Goal: Contribute content

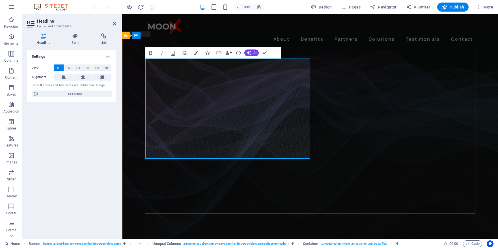
drag, startPoint x: 285, startPoint y: 148, endPoint x: 252, endPoint y: 148, distance: 32.5
drag, startPoint x: 283, startPoint y: 148, endPoint x: 196, endPoint y: 154, distance: 87.0
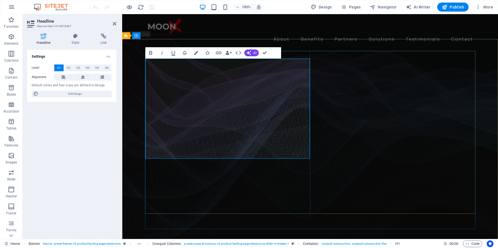
drag, startPoint x: 196, startPoint y: 154, endPoint x: 143, endPoint y: 91, distance: 82.6
drag, startPoint x: 286, startPoint y: 149, endPoint x: 149, endPoint y: 71, distance: 158.0
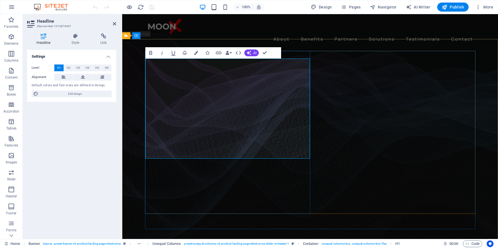
copy h1 "Your trusted partner in Electronic OEM Assembly"
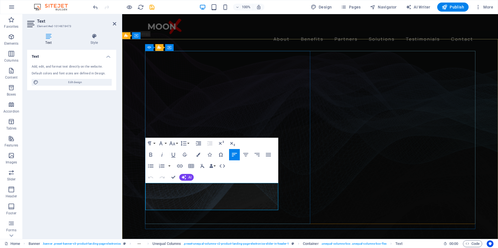
drag, startPoint x: 257, startPoint y: 207, endPoint x: 217, endPoint y: 194, distance: 42.8
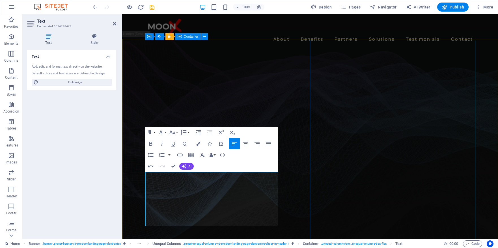
drag, startPoint x: 215, startPoint y: 181, endPoint x: 144, endPoint y: 177, distance: 70.5
drag, startPoint x: 214, startPoint y: 183, endPoint x: 145, endPoint y: 173, distance: 69.7
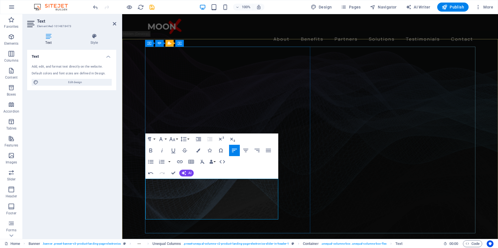
click at [117, 168] on div "Text Style Text Add, edit, and format text directly on the website. Default col…" at bounding box center [72, 134] width 98 height 210
click at [136, 166] on figure at bounding box center [310, 143] width 376 height 211
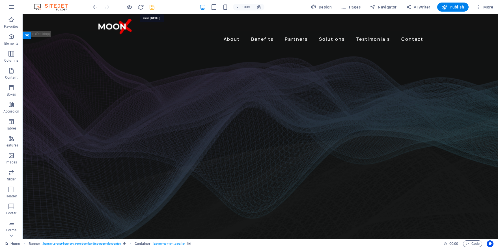
click at [153, 8] on icon "save" at bounding box center [152, 7] width 7 height 7
checkbox input "false"
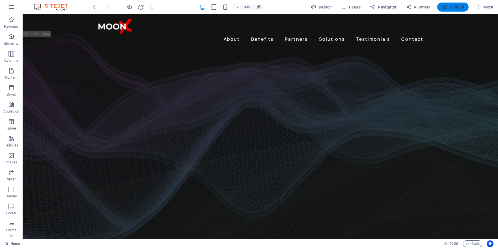
click at [451, 7] on span "Publish" at bounding box center [453, 7] width 22 height 6
